Goal: Task Accomplishment & Management: Manage account settings

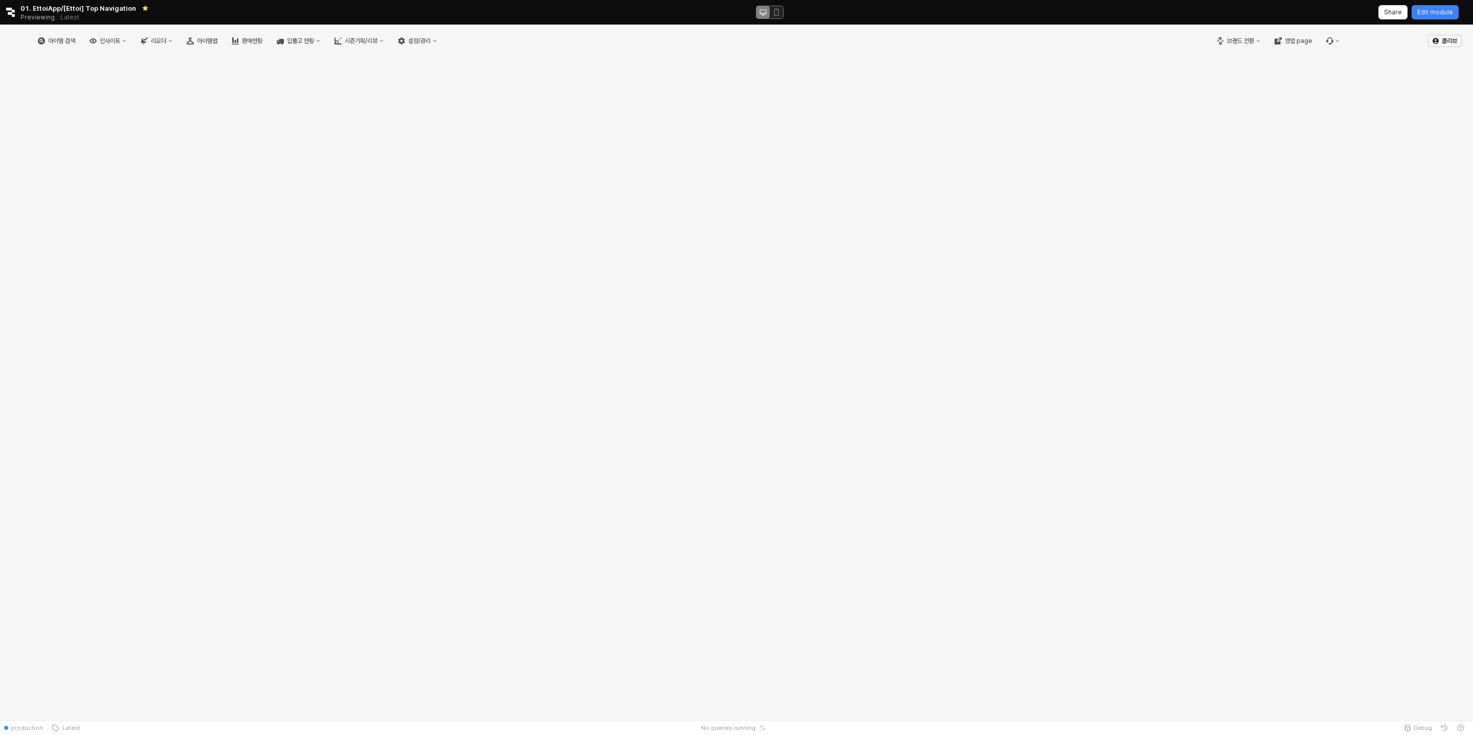
click at [443, 34] on div "아이템 검색 인사이트 리오더 아이템맵 판매현황 입출고 현황 시즌기획/리뷰 설정/관리" at bounding box center [237, 40] width 411 height 21
click at [431, 38] on div "설정/관리" at bounding box center [419, 40] width 23 height 7
click at [516, 126] on div "시즌 관리" at bounding box center [514, 129] width 54 height 8
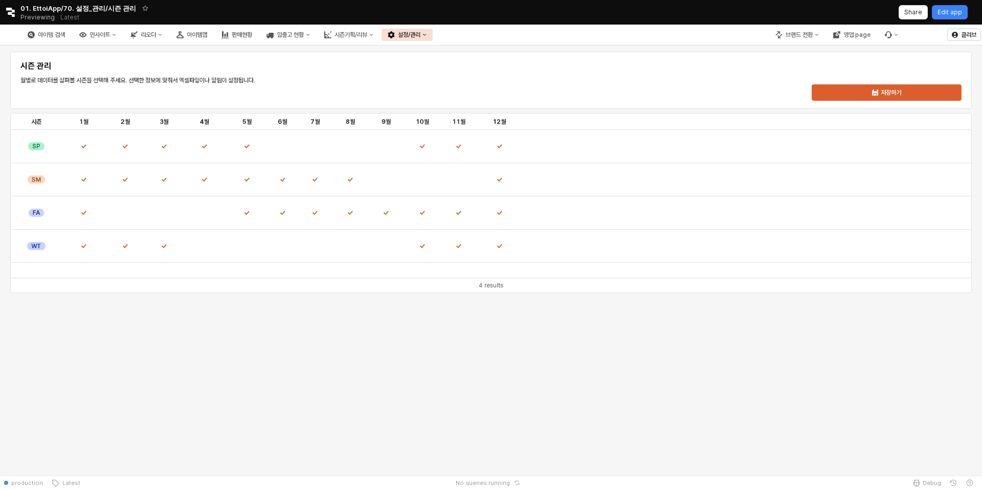
click at [475, 443] on div "시즌 관리 월별로 데이터를 살펴볼 시즌을 선택해 주세요. 선택한 정보에 맞춰서 엑셀파일이나 알림이 설정됩니다. 저장하기 시즌 시즌 1월 1월 …" at bounding box center [491, 261] width 982 height 430
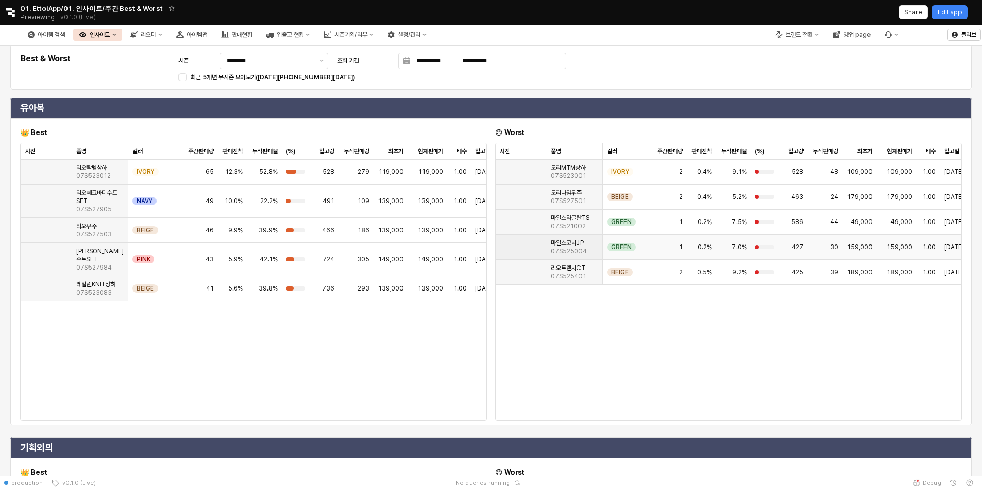
click at [500, 243] on img "App Frame" at bounding box center [500, 243] width 0 height 0
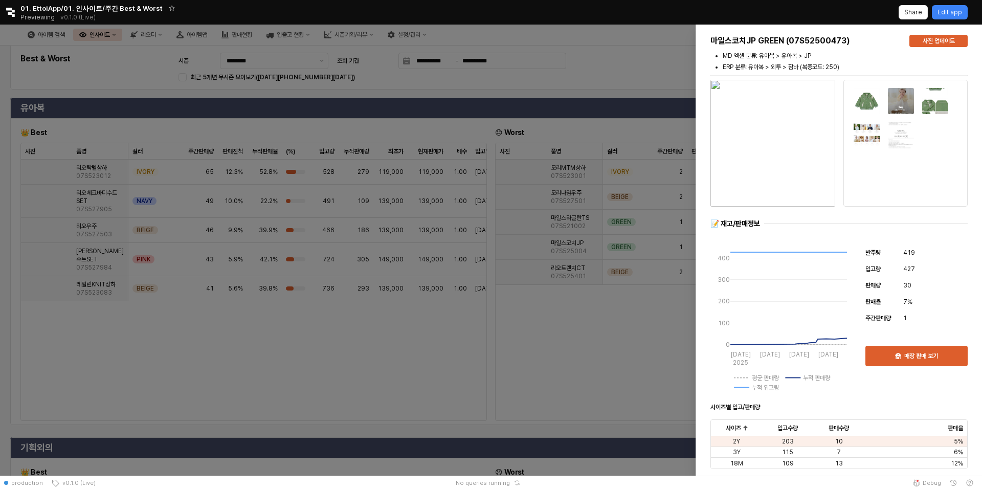
click at [563, 328] on div at bounding box center [491, 250] width 982 height 451
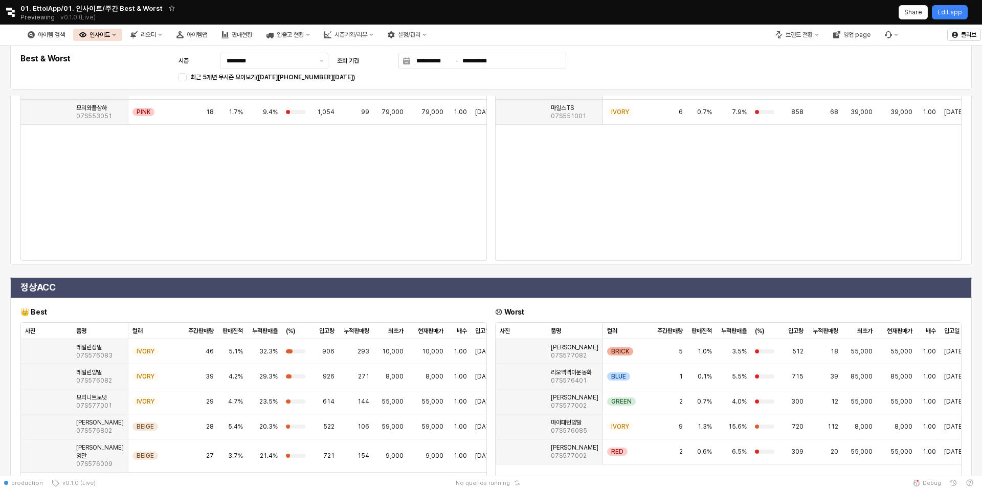
scroll to position [513, 0]
